Goal: Task Accomplishment & Management: Use online tool/utility

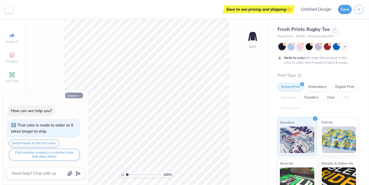
click at [79, 98] on icon "button" at bounding box center [79, 95] width 3 height 3
type textarea "x"
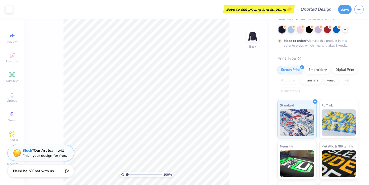
scroll to position [52, 0]
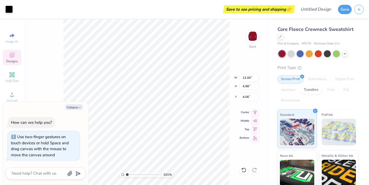
type input "1.03568051009219"
click at [76, 107] on button "Collapse" at bounding box center [74, 107] width 18 height 6
type textarea "x"
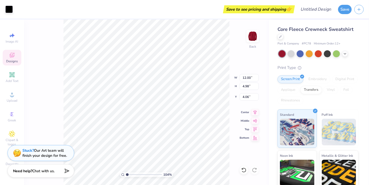
type input "1.03568051009219"
type input "9.68"
type input "6.94"
type input "6.79"
type input "1.03568051009219"
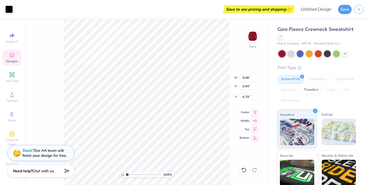
type input "11.64"
type input "4.33"
type input "4.14"
type input "1.03568051009219"
type input "12.00"
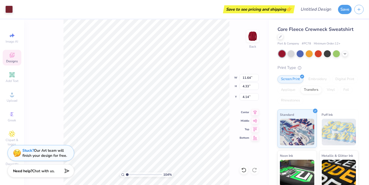
type input "4.98"
type input "4.06"
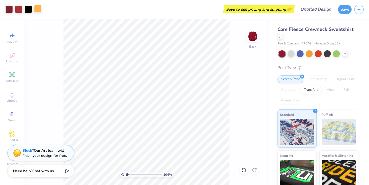
click at [39, 8] on div at bounding box center [37, 8] width 7 height 7
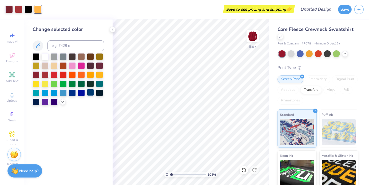
click at [89, 93] on div at bounding box center [90, 92] width 7 height 7
click at [101, 75] on div at bounding box center [99, 74] width 7 height 7
click at [27, 11] on div at bounding box center [28, 8] width 7 height 7
click at [18, 10] on div at bounding box center [18, 8] width 7 height 7
click at [64, 93] on div at bounding box center [63, 92] width 7 height 7
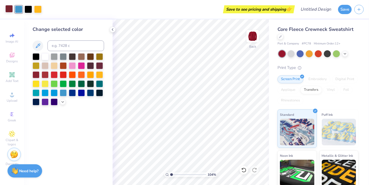
click at [11, 11] on div at bounding box center [8, 8] width 7 height 7
click at [90, 94] on div at bounding box center [90, 92] width 7 height 7
click at [111, 29] on icon at bounding box center [112, 29] width 4 height 4
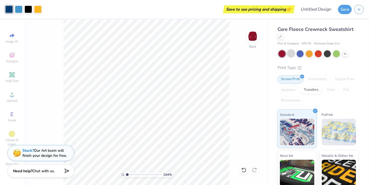
click at [292, 52] on div at bounding box center [290, 53] width 7 height 7
click at [328, 55] on div at bounding box center [327, 53] width 7 height 7
click at [346, 54] on icon at bounding box center [344, 53] width 4 height 4
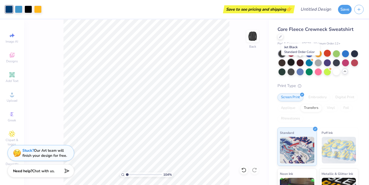
click at [294, 62] on div at bounding box center [290, 62] width 7 height 7
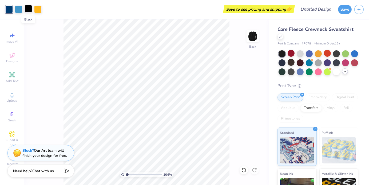
click at [26, 9] on div at bounding box center [28, 8] width 7 height 7
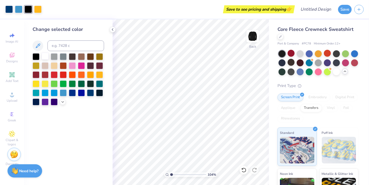
click at [46, 53] on div at bounding box center [45, 56] width 7 height 7
click at [55, 58] on div at bounding box center [54, 56] width 7 height 7
click at [62, 58] on div at bounding box center [63, 56] width 7 height 7
click at [45, 57] on div at bounding box center [45, 56] width 7 height 7
click at [115, 30] on div at bounding box center [113, 30] width 6 height 6
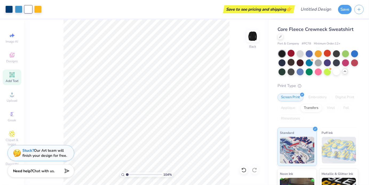
click at [11, 80] on span "Add Text" at bounding box center [12, 81] width 13 height 4
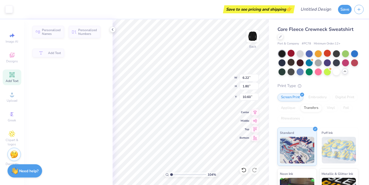
type input "1.03568051009219"
type input "11.84"
type input "4.35"
type input "4.14"
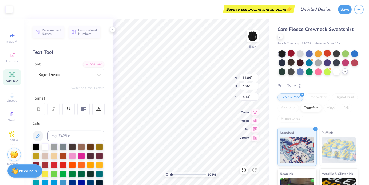
type input "1.03568051009219"
type input "6.22"
type input "1.80"
type input "10.60"
type input "1.03568051009219"
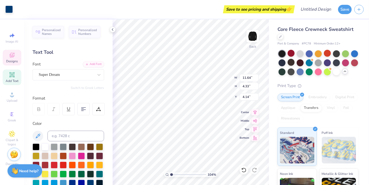
type input "8.71"
type input "2.23"
type input "6.91"
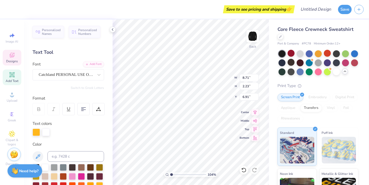
type input "1.03568051009219"
type input "11.84"
type input "4.35"
type input "4.14"
click at [247, 38] on img at bounding box center [252, 36] width 11 height 11
